Goal: Transaction & Acquisition: Purchase product/service

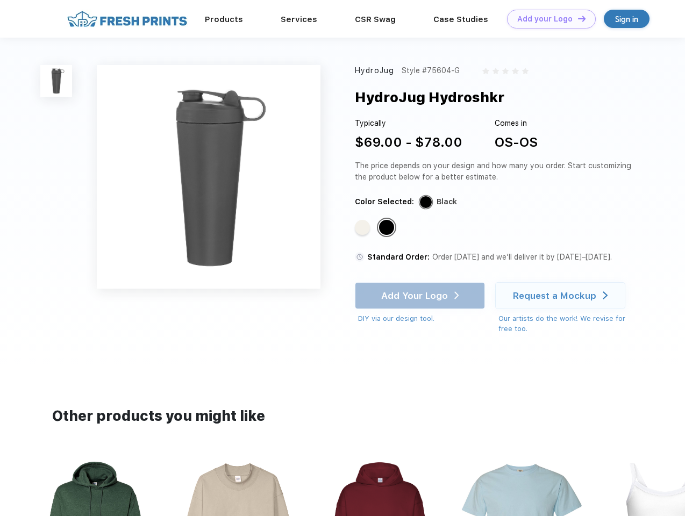
click at [547, 19] on link "Add your Logo Design Tool" at bounding box center [551, 19] width 89 height 19
click at [0, 0] on div "Design Tool" at bounding box center [0, 0] width 0 height 0
click at [577, 18] on link "Add your Logo Design Tool" at bounding box center [551, 19] width 89 height 19
click at [56, 81] on img at bounding box center [56, 81] width 32 height 32
click at [363, 228] on div "Standard Color" at bounding box center [362, 227] width 15 height 15
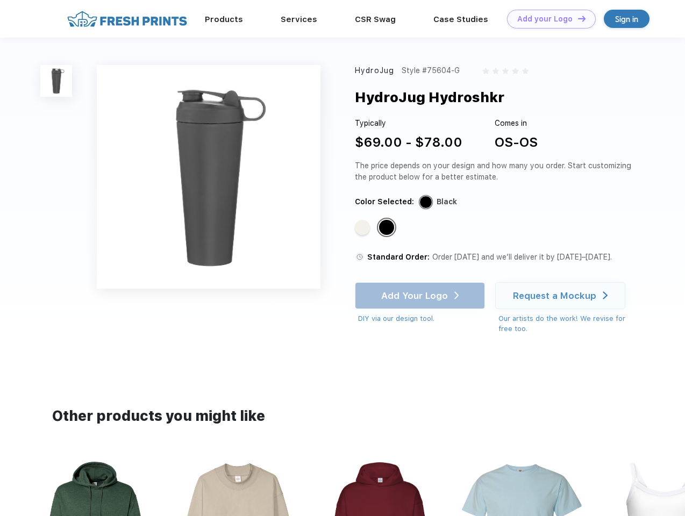
click at [387, 228] on div "Standard Color" at bounding box center [386, 227] width 15 height 15
click at [421, 296] on div "Add Your Logo DIY via our design tool. Ah shoot! This product isn't up in our d…" at bounding box center [420, 303] width 130 height 42
click at [561, 296] on div "Request a Mockup" at bounding box center [554, 295] width 83 height 11
click at [342, 487] on img at bounding box center [379, 526] width 120 height 137
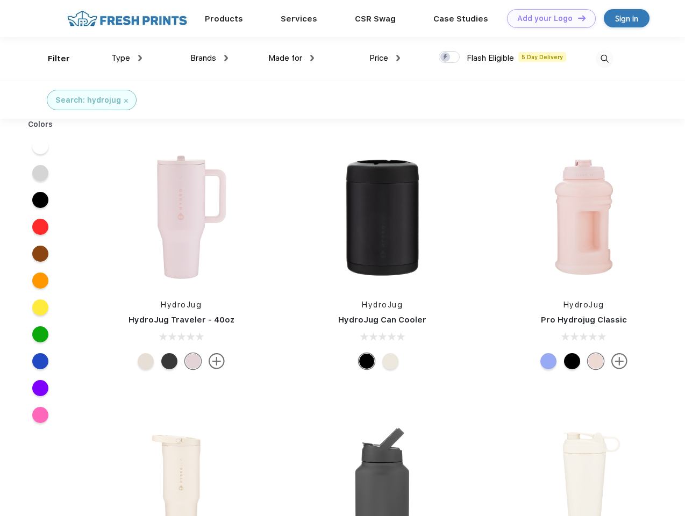
click at [547, 18] on link "Add your Logo Design Tool" at bounding box center [551, 18] width 89 height 19
click at [52, 59] on div "Filter" at bounding box center [59, 59] width 22 height 12
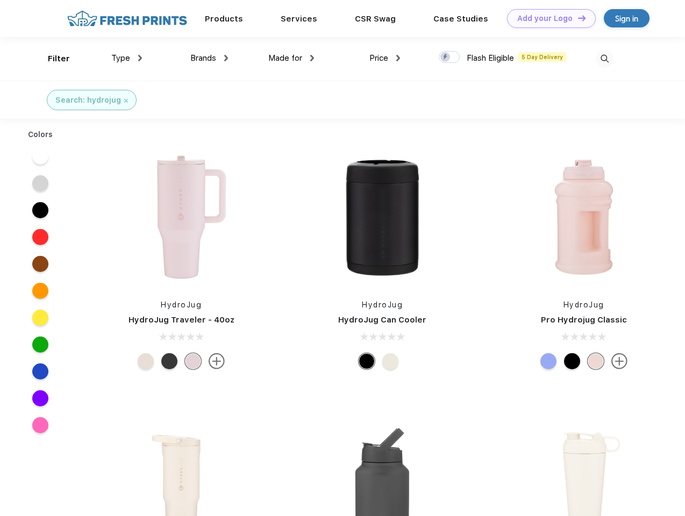
click at [127, 58] on span "Type" at bounding box center [120, 58] width 19 height 10
click at [209, 58] on span "Brands" at bounding box center [203, 58] width 26 height 10
click at [291, 58] on span "Made for" at bounding box center [285, 58] width 34 height 10
click at [385, 58] on span "Price" at bounding box center [378, 58] width 19 height 10
click at [449, 57] on div at bounding box center [448, 57] width 21 height 12
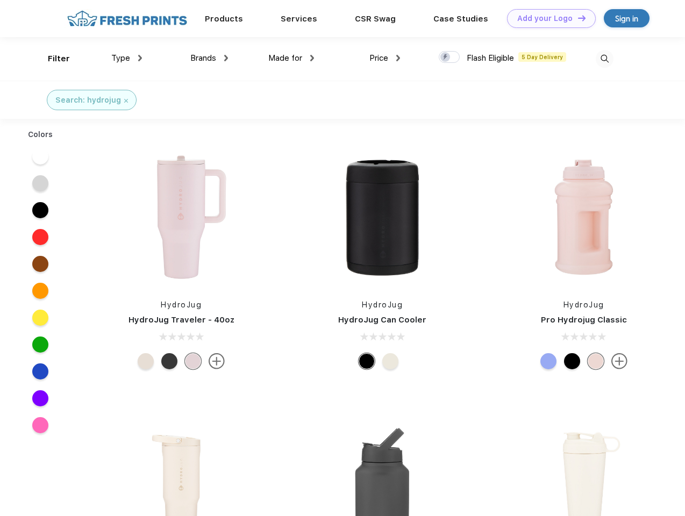
click at [445, 57] on input "checkbox" at bounding box center [441, 54] width 7 height 7
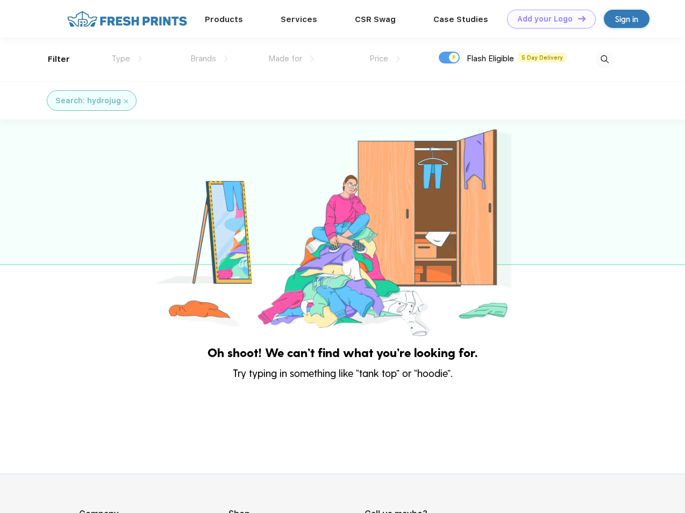
click at [604, 59] on img at bounding box center [604, 60] width 18 height 18
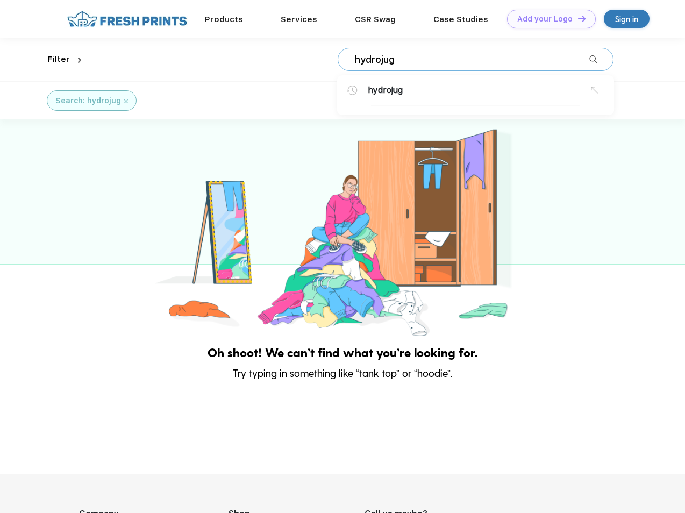
click at [40, 146] on div at bounding box center [342, 228] width 685 height 219
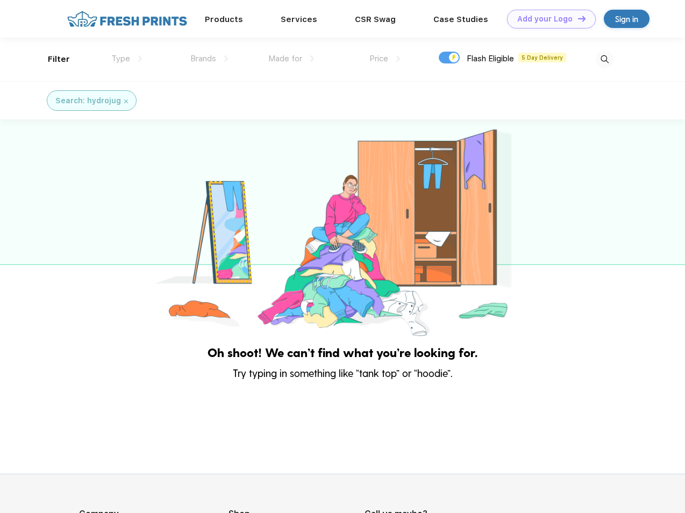
click at [40, 173] on div at bounding box center [342, 228] width 685 height 219
